Goal: Register for event/course

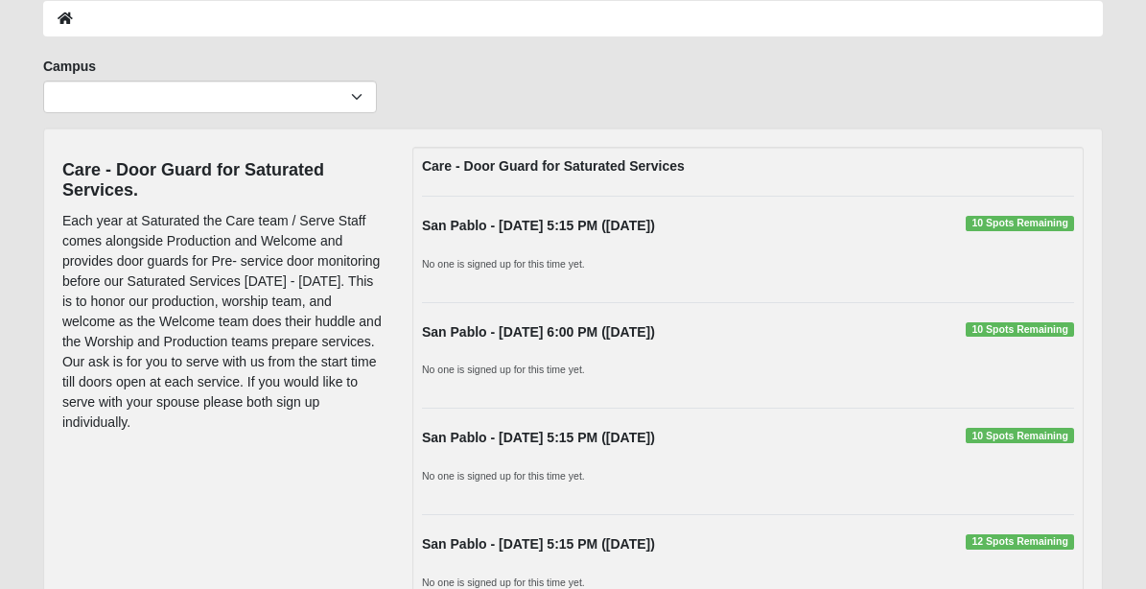
scroll to position [308, 0]
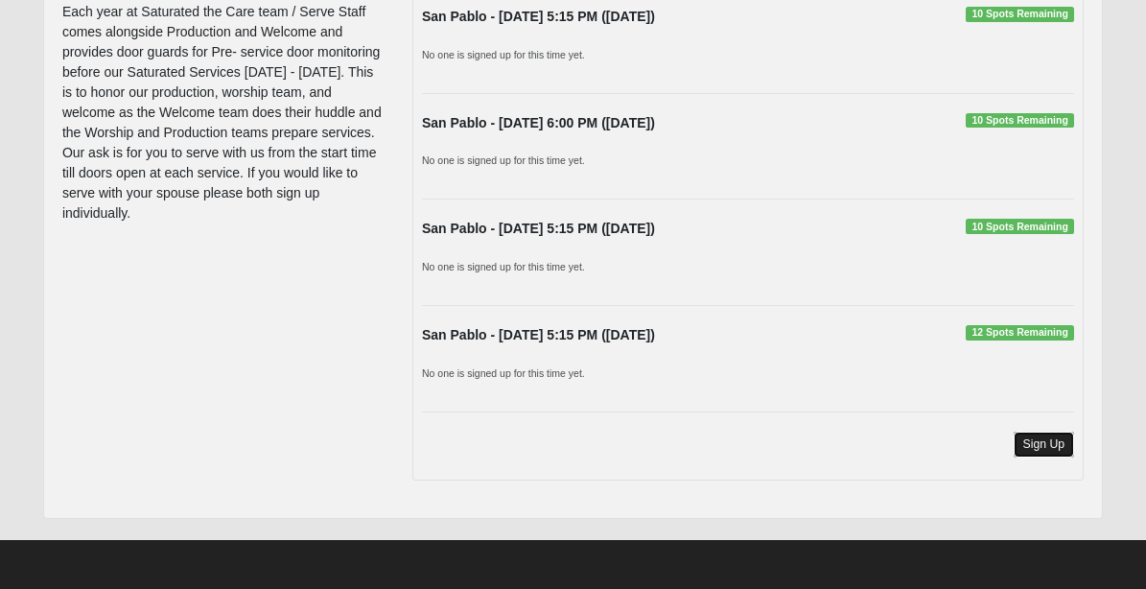
click at [1056, 452] on link "Sign Up" at bounding box center [1044, 445] width 61 height 26
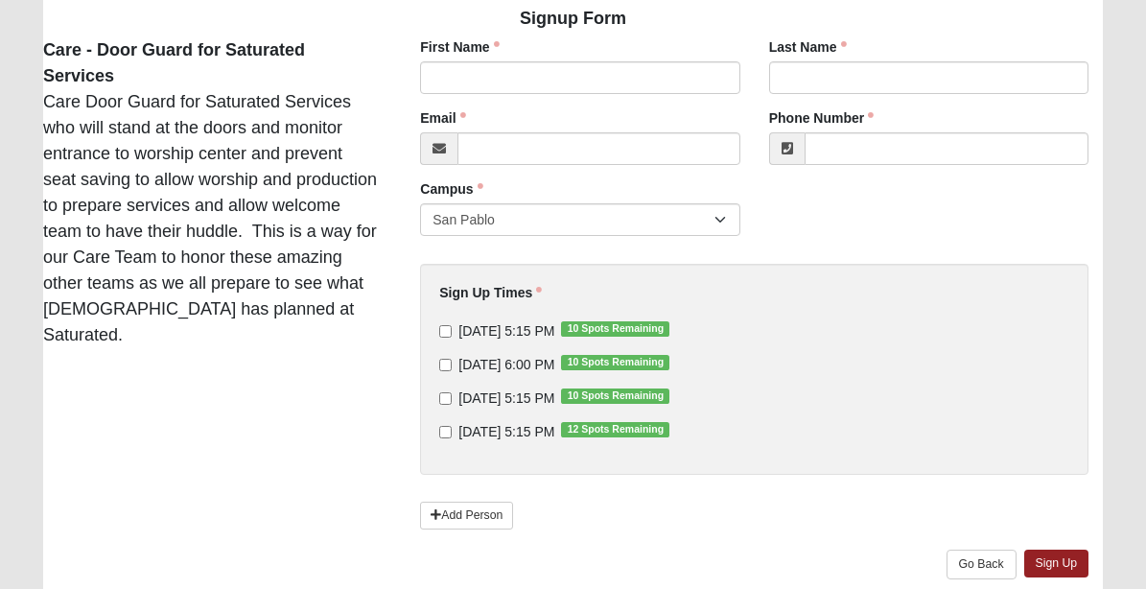
scroll to position [234, 0]
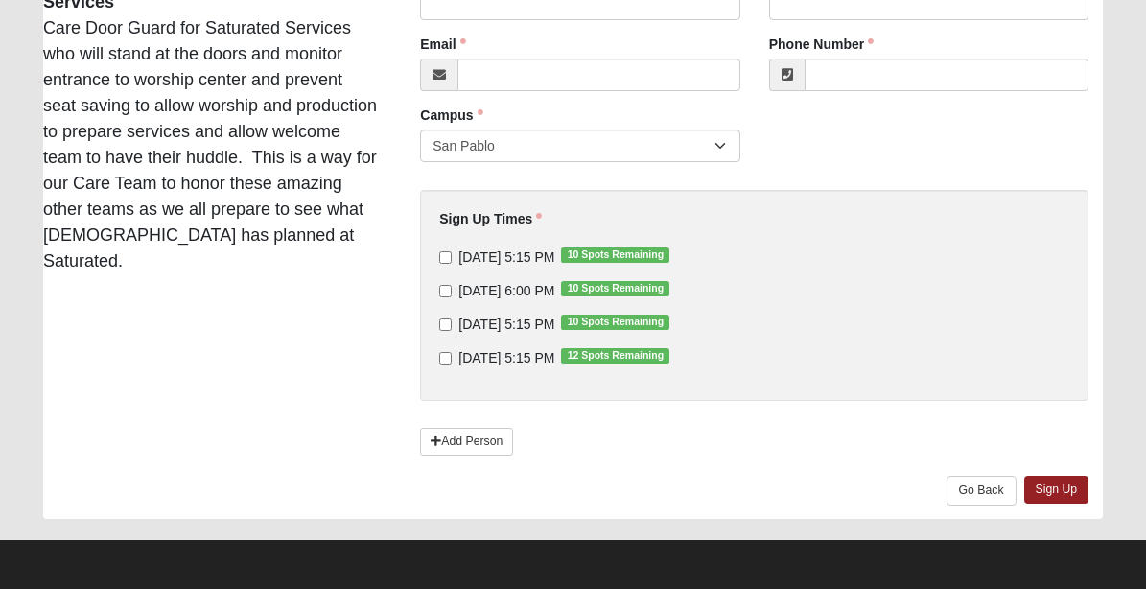
click at [453, 259] on label "9/10/2025 5:15 PM 10 Spots Remaining" at bounding box center [554, 256] width 230 height 19
click at [452, 259] on input "9/10/2025 5:15 PM 10 Spots Remaining" at bounding box center [445, 257] width 12 height 12
checkbox input "true"
click at [986, 483] on link "Go Back" at bounding box center [982, 491] width 70 height 30
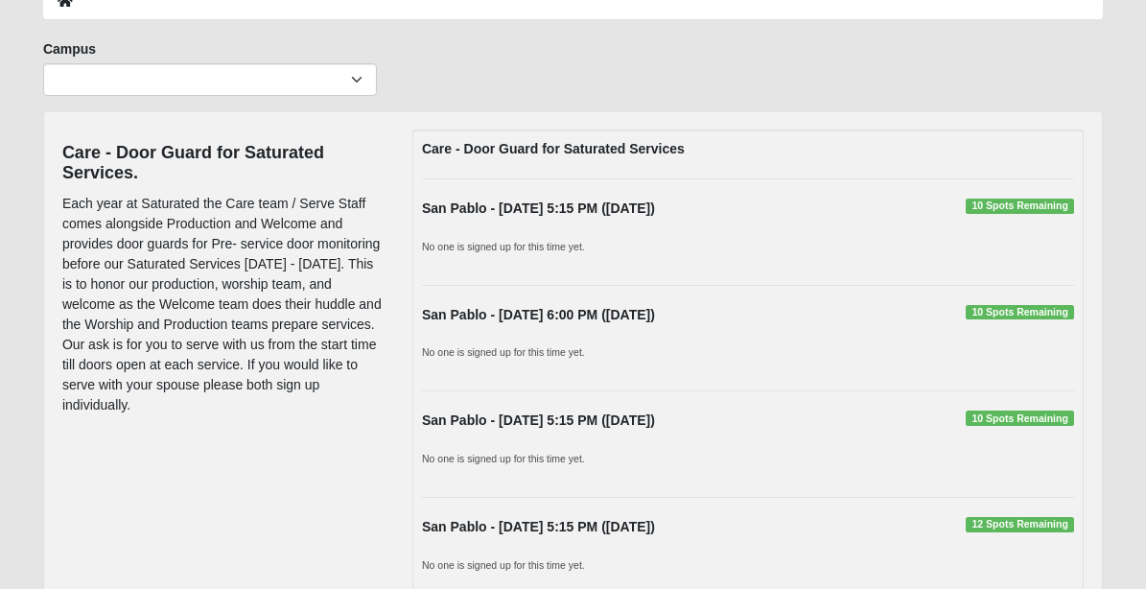
scroll to position [308, 0]
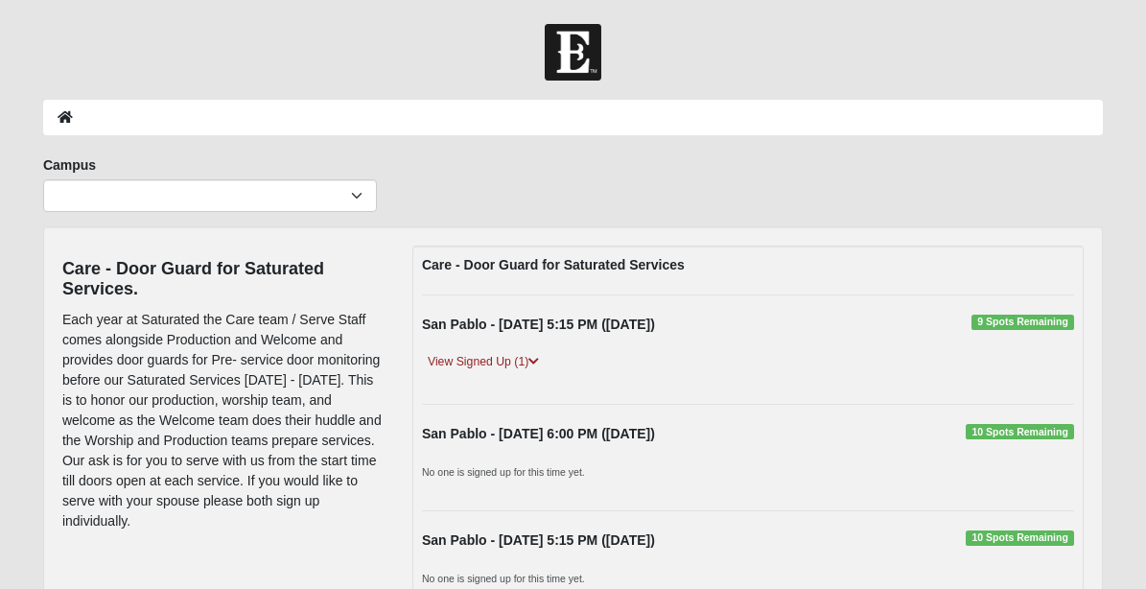
scroll to position [308, 0]
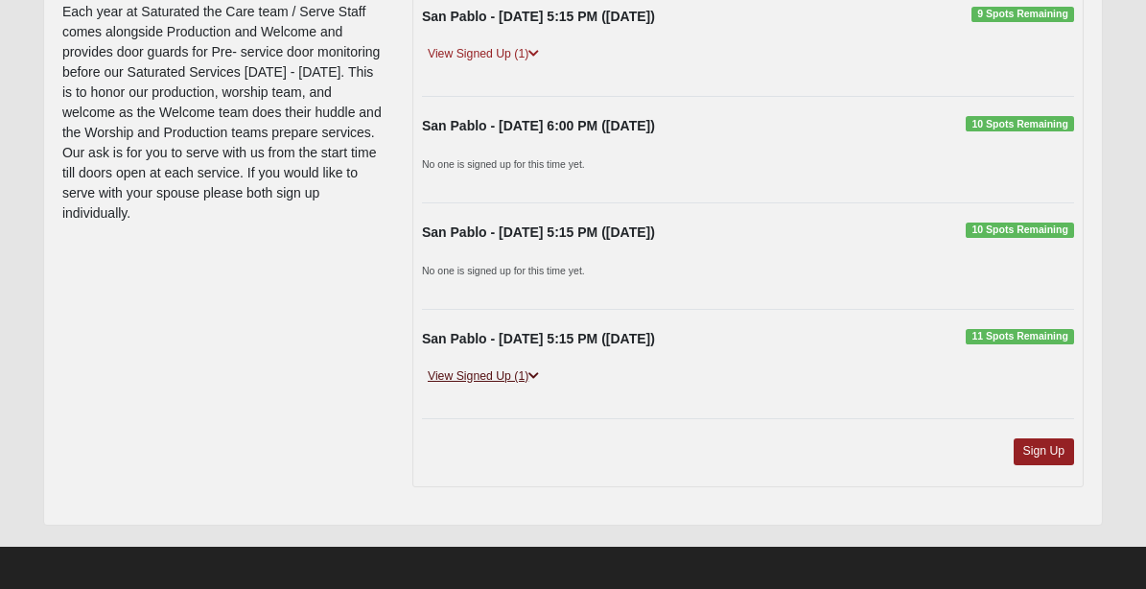
click at [471, 376] on link "View Signed Up (1)" at bounding box center [483, 376] width 123 height 20
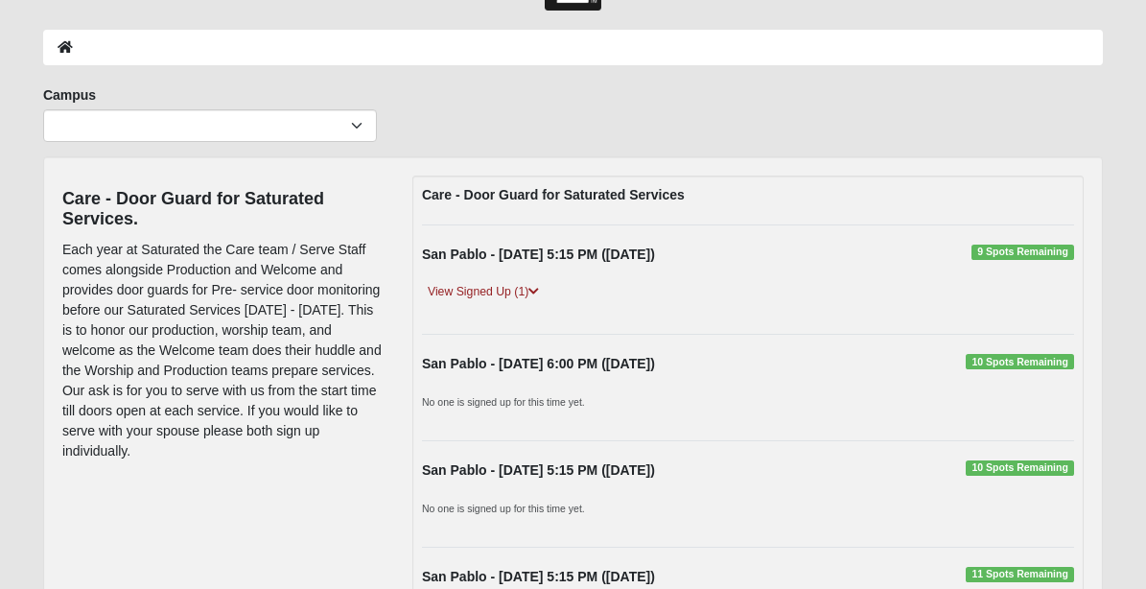
scroll to position [0, 0]
